Goal: Book appointment/travel/reservation

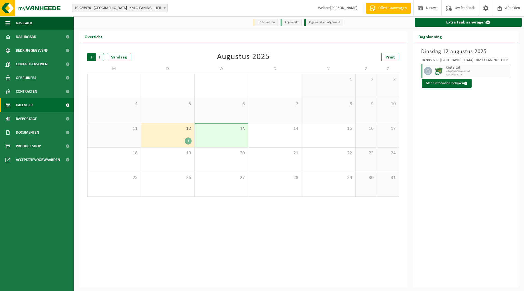
click at [99, 56] on span "Volgende" at bounding box center [100, 57] width 8 height 8
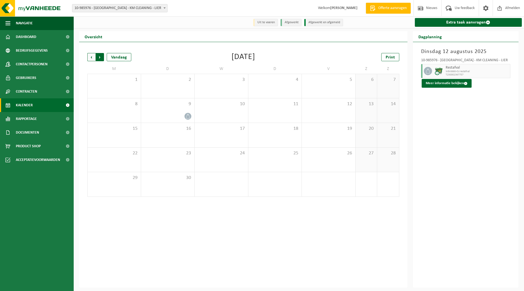
click at [92, 56] on span "Vorige" at bounding box center [91, 57] width 8 height 8
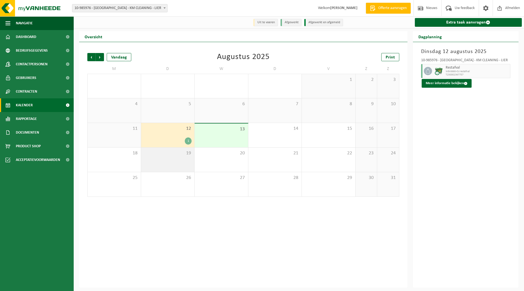
click at [173, 158] on div "19" at bounding box center [167, 159] width 53 height 24
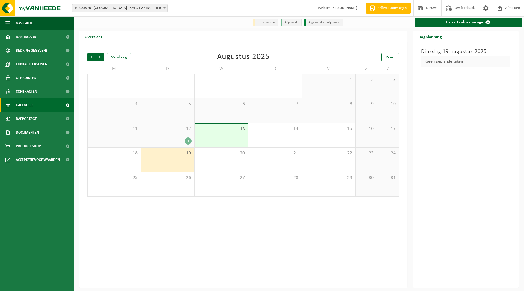
click at [169, 132] on div "12 1" at bounding box center [167, 135] width 53 height 24
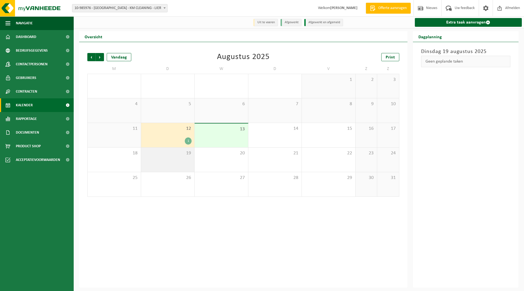
click at [169, 157] on div "19" at bounding box center [167, 159] width 53 height 24
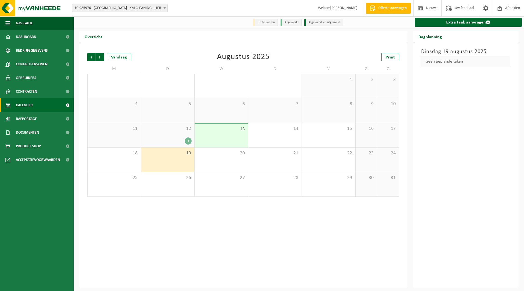
click at [169, 143] on div "1" at bounding box center [168, 140] width 48 height 7
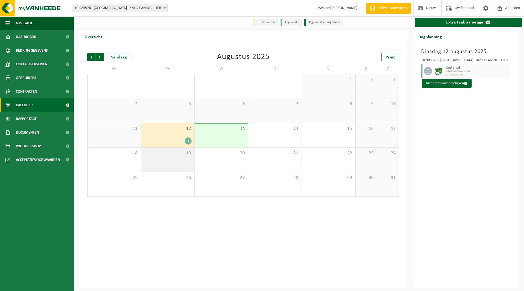
click at [178, 161] on div "19" at bounding box center [167, 159] width 53 height 24
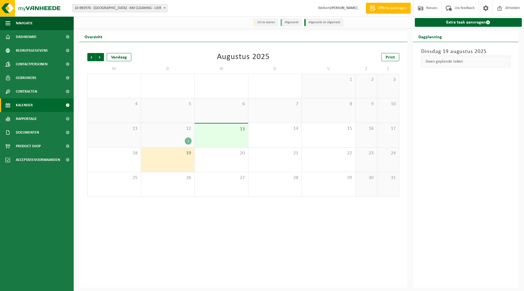
click at [175, 139] on div "1" at bounding box center [168, 140] width 48 height 7
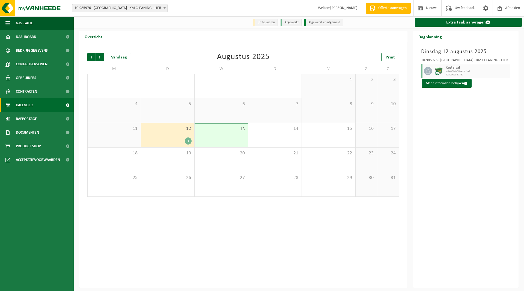
click at [184, 137] on div "1" at bounding box center [168, 140] width 48 height 7
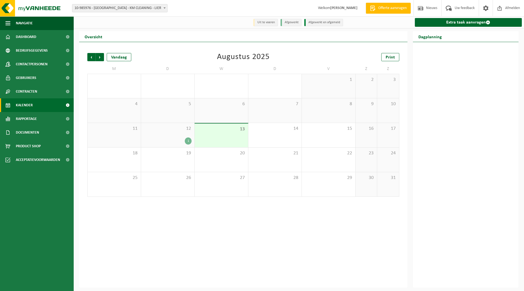
click at [177, 134] on div "12 1" at bounding box center [167, 135] width 53 height 24
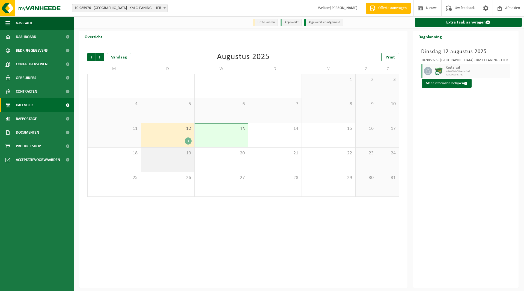
click at [177, 162] on div "19" at bounding box center [167, 159] width 53 height 24
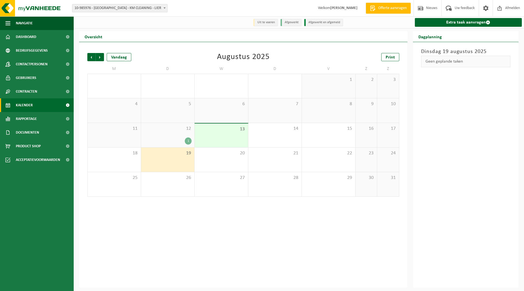
click at [202, 135] on div "13" at bounding box center [220, 135] width 53 height 24
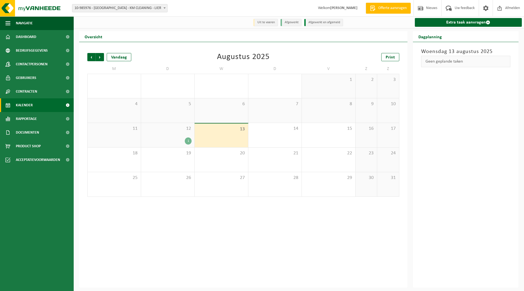
click at [179, 130] on span "12" at bounding box center [168, 128] width 48 height 6
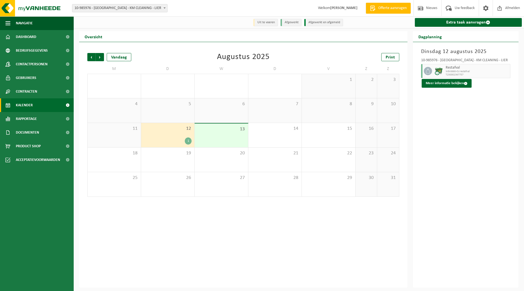
click at [216, 128] on span "13" at bounding box center [221, 129] width 48 height 6
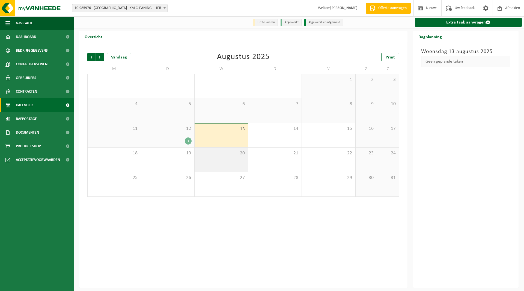
click at [213, 153] on span "20" at bounding box center [221, 153] width 48 height 6
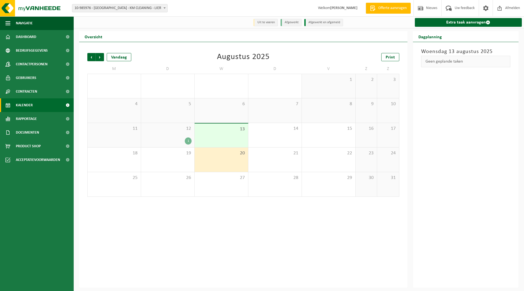
click at [213, 141] on div "13" at bounding box center [220, 135] width 53 height 24
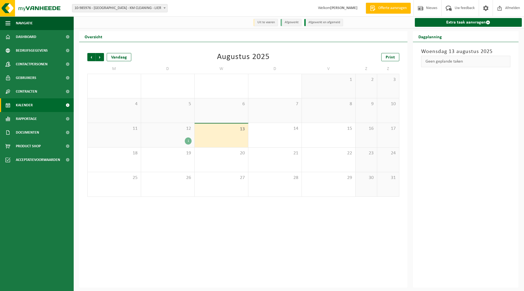
click at [185, 136] on div "12 1" at bounding box center [167, 135] width 53 height 24
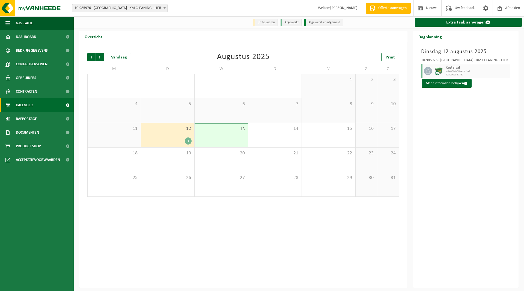
click at [214, 133] on div "13" at bounding box center [220, 135] width 53 height 24
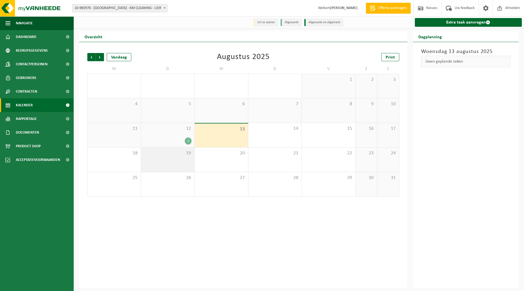
click at [177, 157] on div "19" at bounding box center [167, 159] width 53 height 24
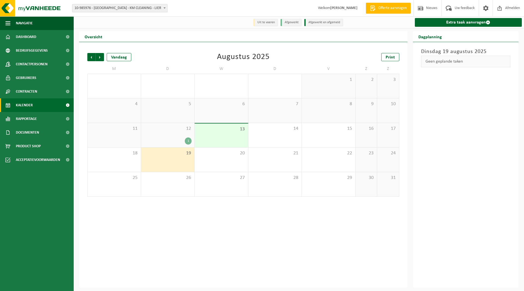
click at [171, 130] on span "12" at bounding box center [168, 128] width 48 height 6
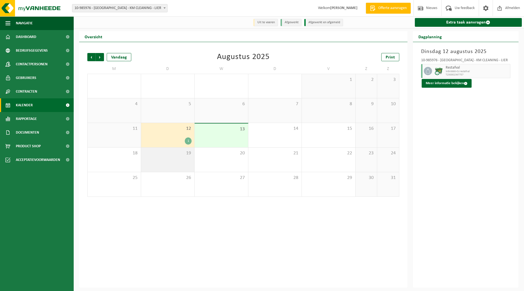
click at [172, 158] on div "19" at bounding box center [167, 159] width 53 height 24
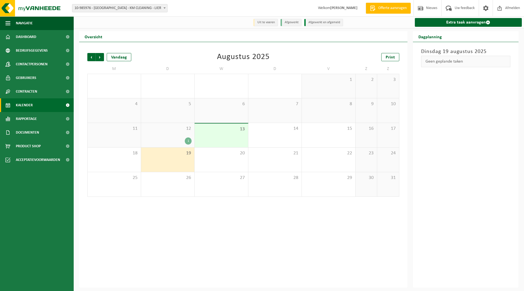
click at [172, 160] on div "19" at bounding box center [167, 159] width 53 height 24
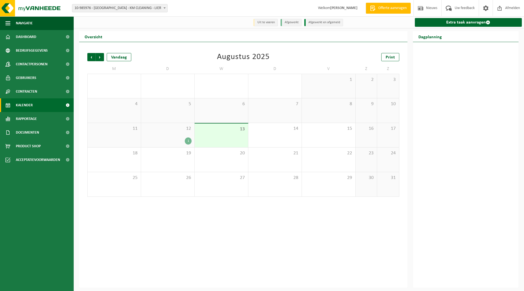
click at [168, 130] on span "12" at bounding box center [168, 128] width 48 height 6
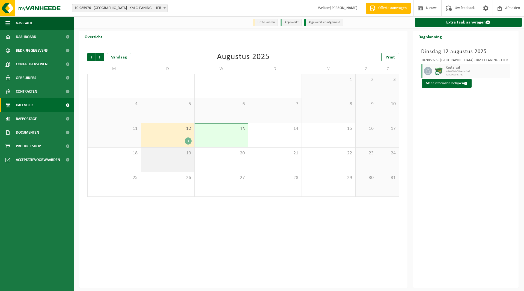
click at [167, 154] on span "19" at bounding box center [168, 153] width 48 height 6
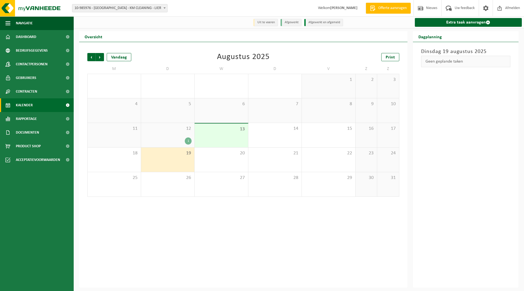
click at [171, 133] on div "12 1" at bounding box center [167, 135] width 53 height 24
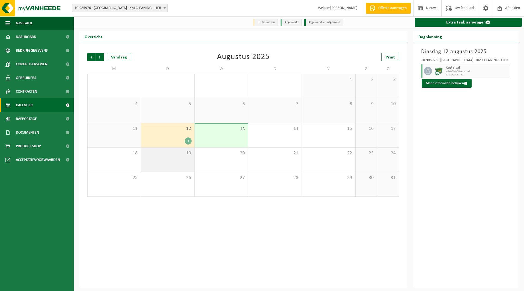
click at [172, 161] on div "19" at bounding box center [167, 159] width 53 height 24
